Goal: Task Accomplishment & Management: Complete application form

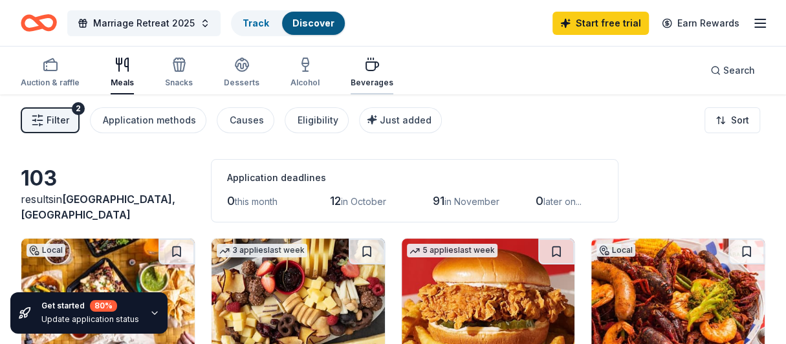
click at [370, 79] on div "Beverages" at bounding box center [372, 83] width 43 height 10
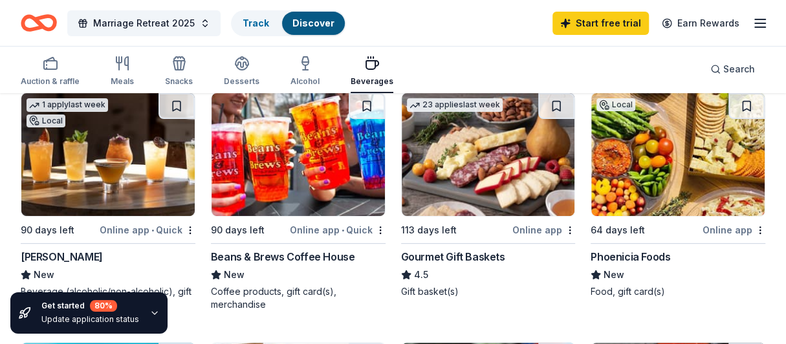
scroll to position [139, 0]
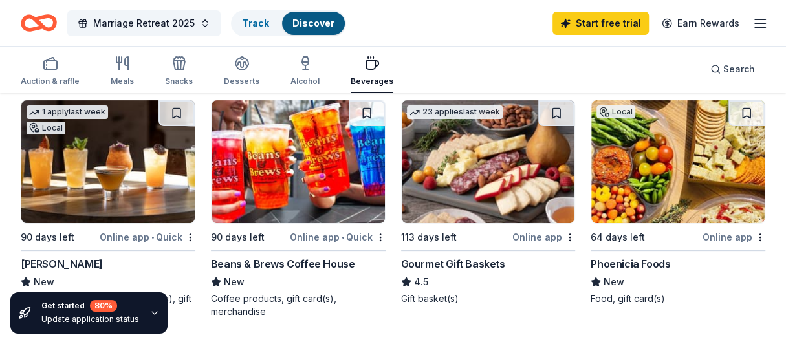
click at [627, 199] on img at bounding box center [678, 161] width 173 height 123
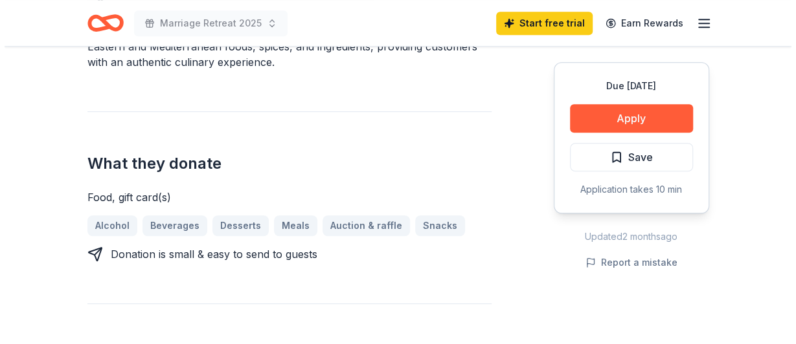
scroll to position [447, 0]
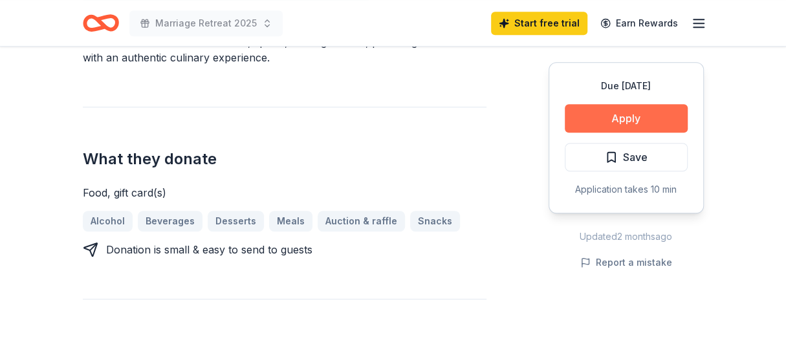
click at [608, 111] on button "Apply" at bounding box center [626, 118] width 123 height 28
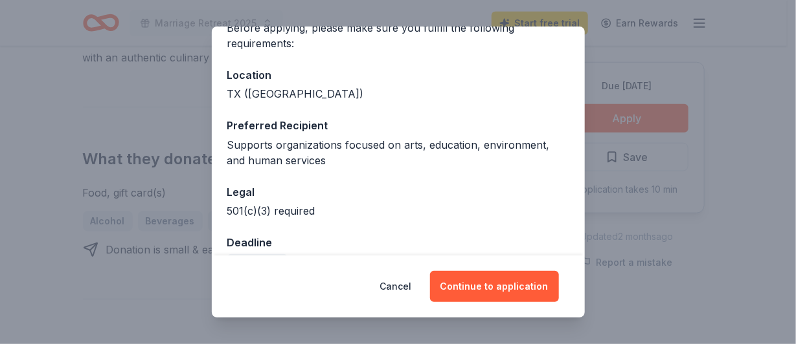
scroll to position [147, 0]
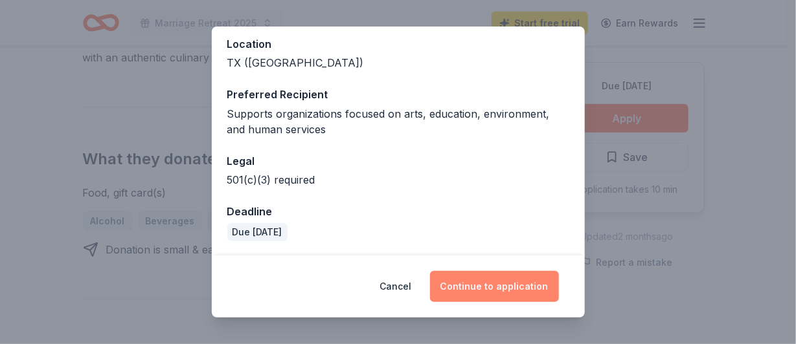
click at [496, 283] on button "Continue to application" at bounding box center [494, 286] width 129 height 31
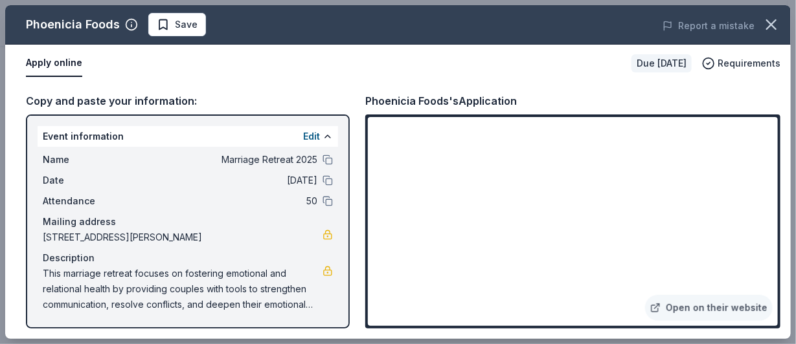
drag, startPoint x: 788, startPoint y: 71, endPoint x: 795, endPoint y: 115, distance: 43.8
click at [786, 113] on div "Phoenicia Foods Save Report a mistake Apply online Due [DATE] Requirements Copy…" at bounding box center [398, 172] width 796 height 344
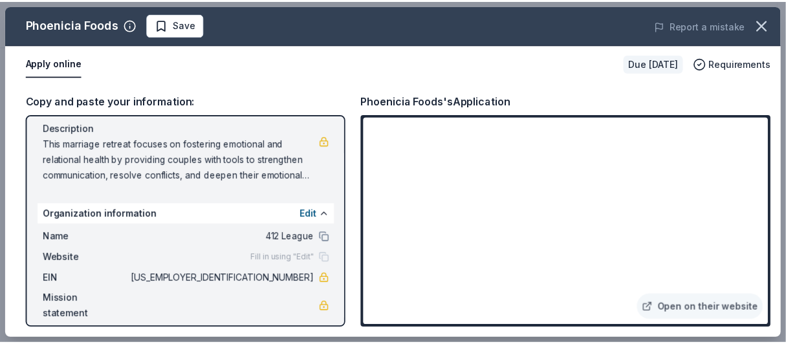
scroll to position [131, 0]
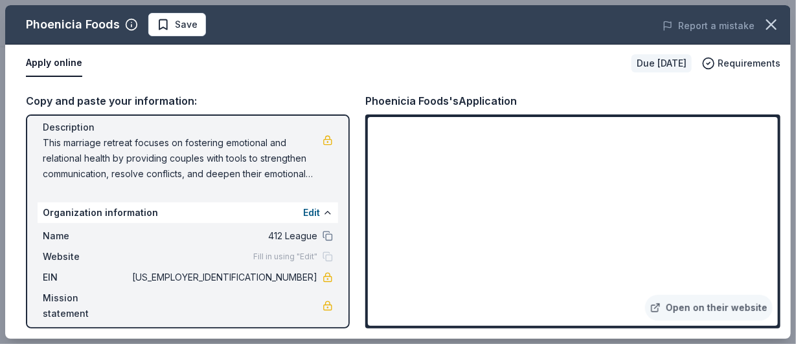
drag, startPoint x: 792, startPoint y: 59, endPoint x: 795, endPoint y: 95, distance: 36.3
click at [786, 95] on div "Phoenicia Foods Save Report a mistake Apply online Due [DATE] Requirements Copy…" at bounding box center [398, 172] width 796 height 344
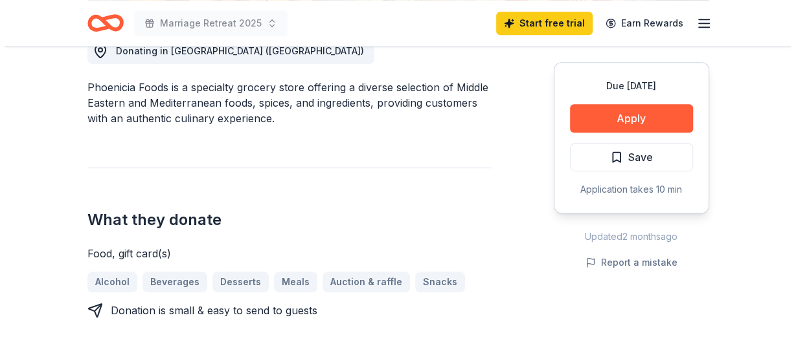
scroll to position [399, 0]
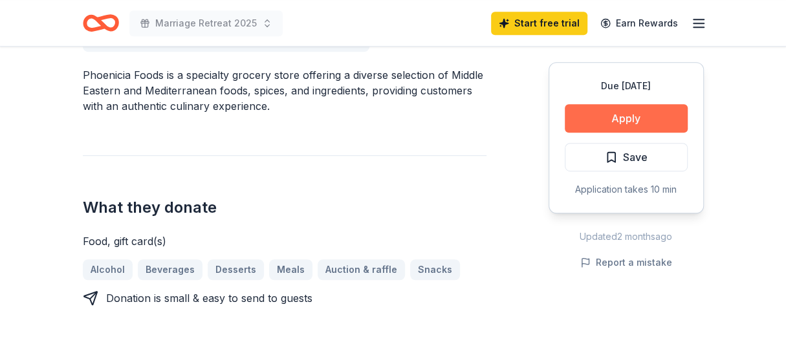
click at [657, 120] on button "Apply" at bounding box center [626, 118] width 123 height 28
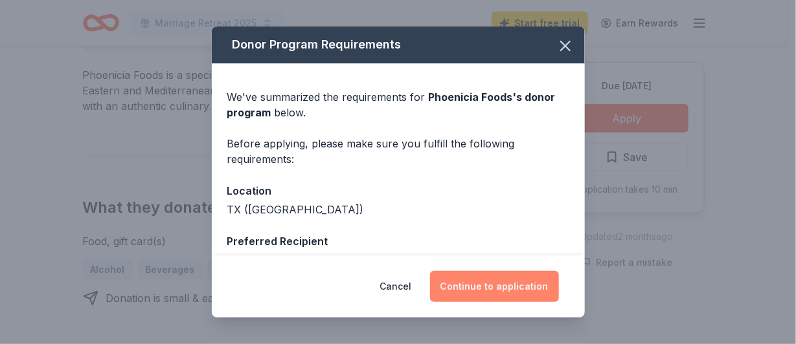
click at [475, 284] on button "Continue to application" at bounding box center [494, 286] width 129 height 31
